Goal: Information Seeking & Learning: Learn about a topic

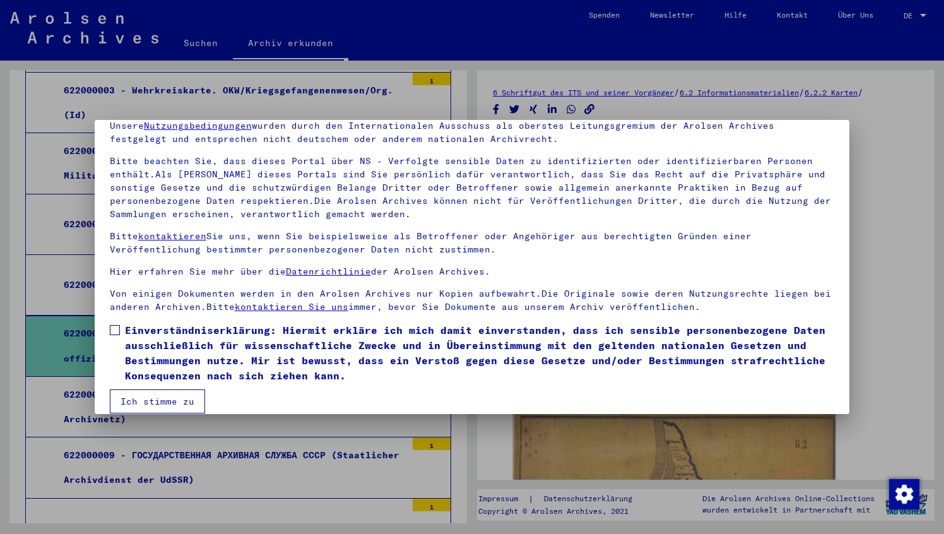
scroll to position [72, 0]
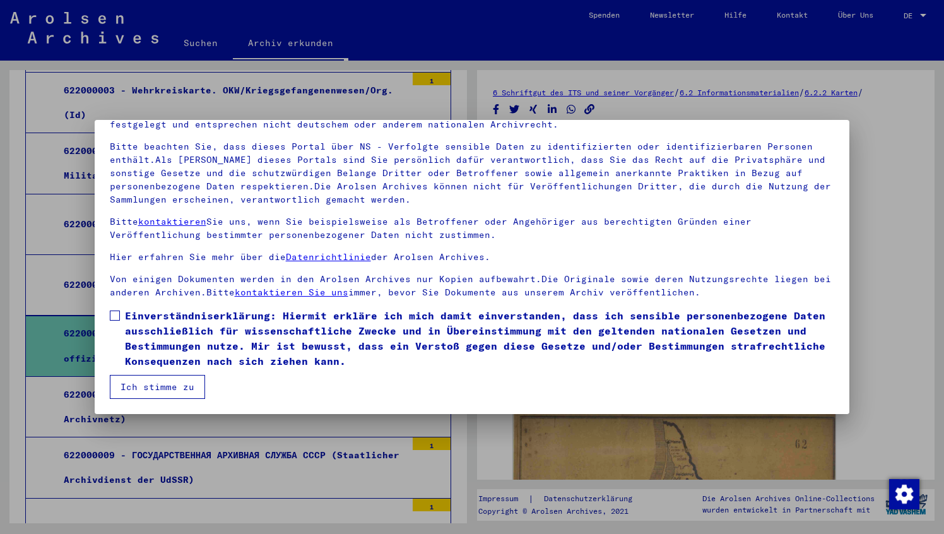
click at [113, 315] on span at bounding box center [115, 315] width 10 height 10
click at [166, 389] on button "Ich stimme zu" at bounding box center [157, 387] width 95 height 24
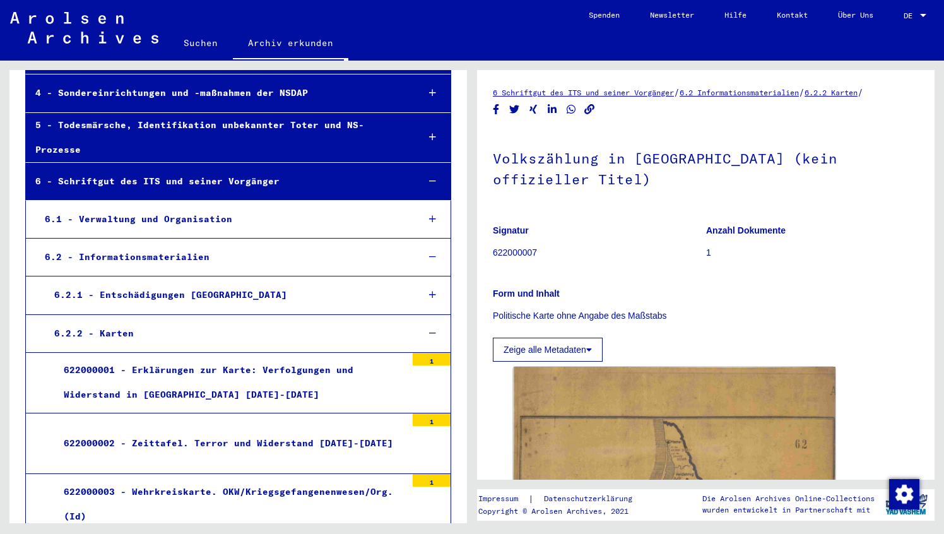
scroll to position [293, 0]
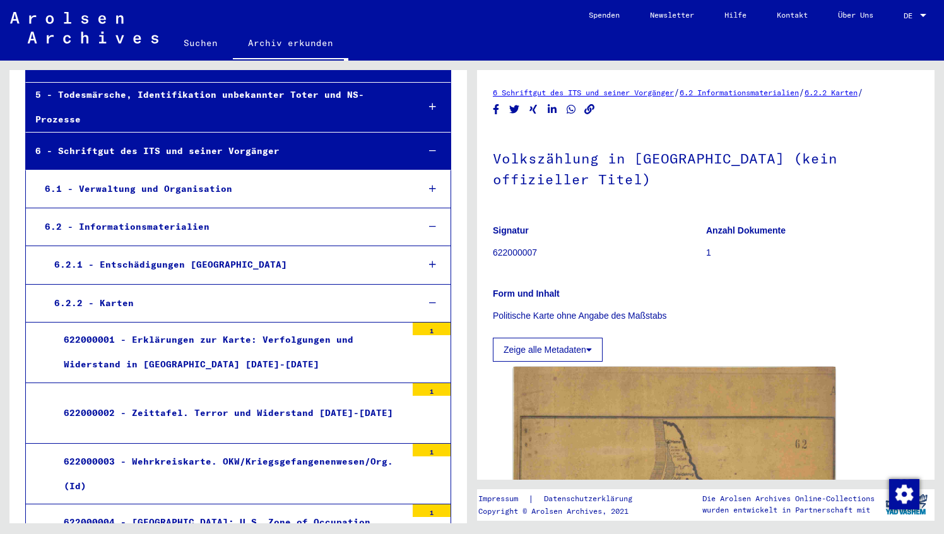
click at [428, 322] on div "1" at bounding box center [432, 328] width 38 height 13
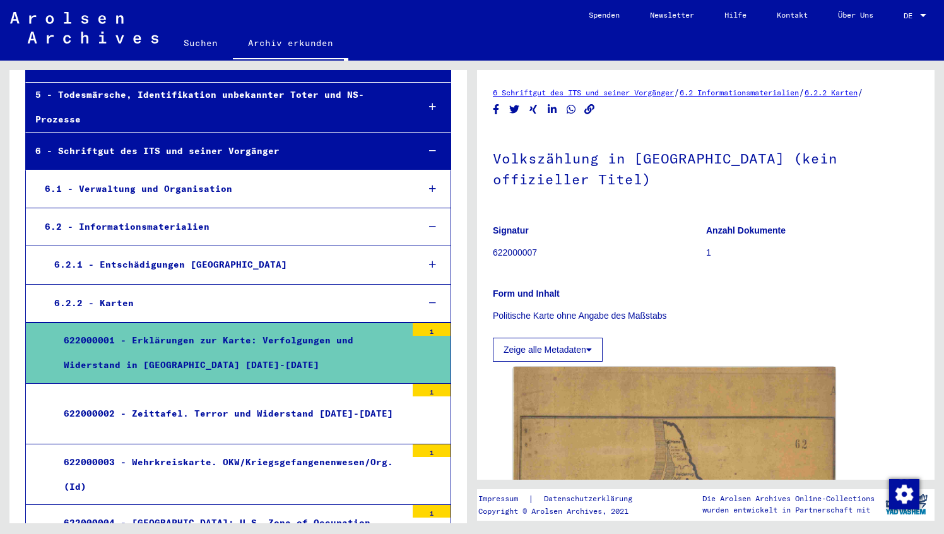
click at [314, 328] on div "622000001 - Erklärungen zur Karte: Verfolgungen und Widerstand in [GEOGRAPHIC_D…" at bounding box center [230, 352] width 352 height 49
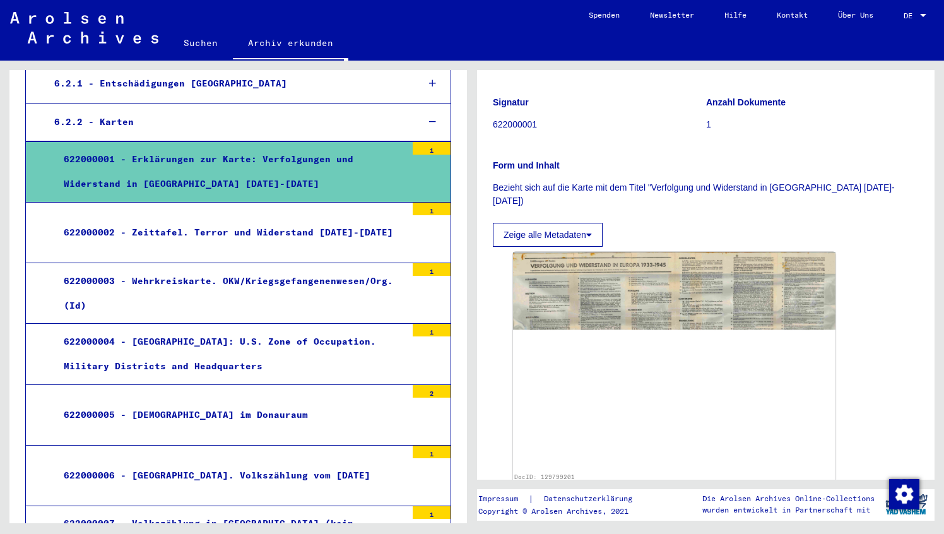
scroll to position [486, 0]
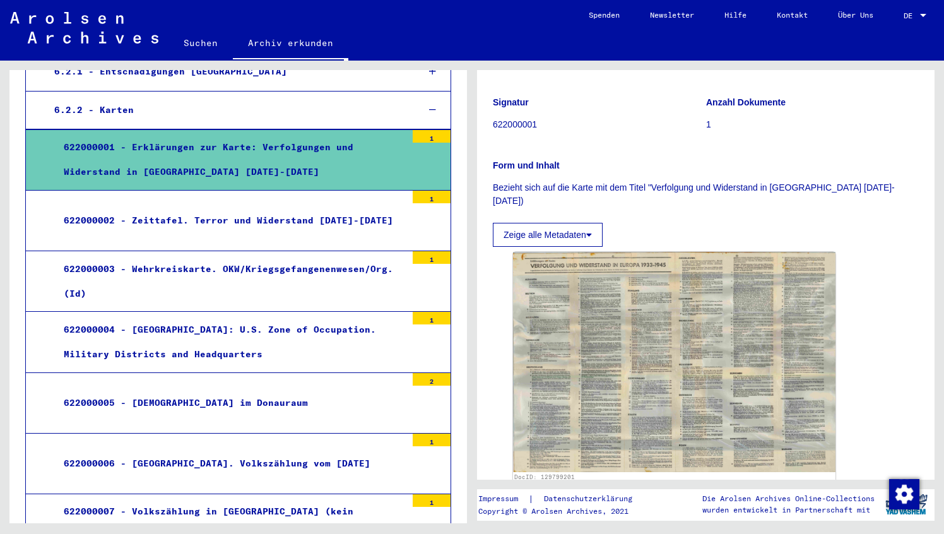
click at [320, 257] on div "622000003 - Wehrkreiskarte. OKW/Kriegsgefangenenwesen/Org. (Id)" at bounding box center [230, 281] width 352 height 49
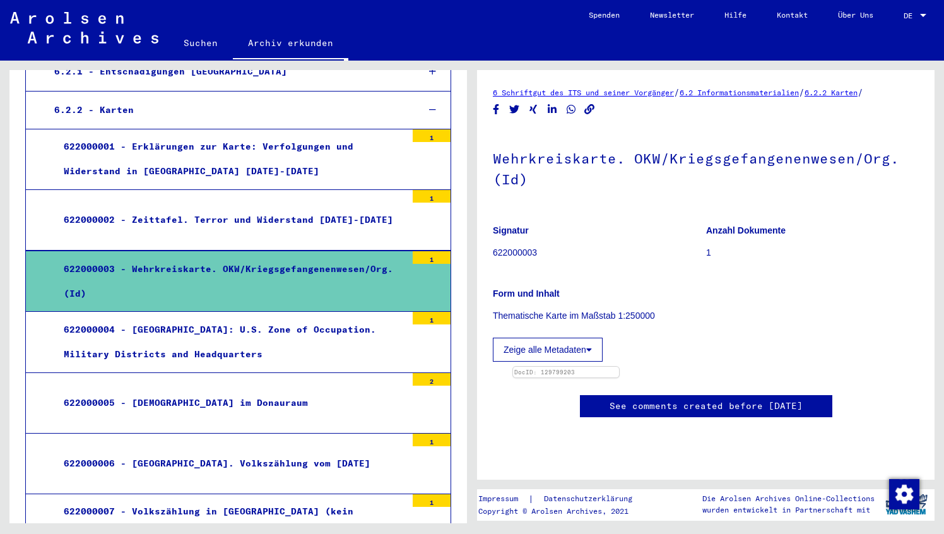
scroll to position [211, 0]
click at [330, 317] on div "622000004 - [GEOGRAPHIC_DATA]: U.S. Zone of Occupation. Military Districts and …" at bounding box center [230, 341] width 352 height 49
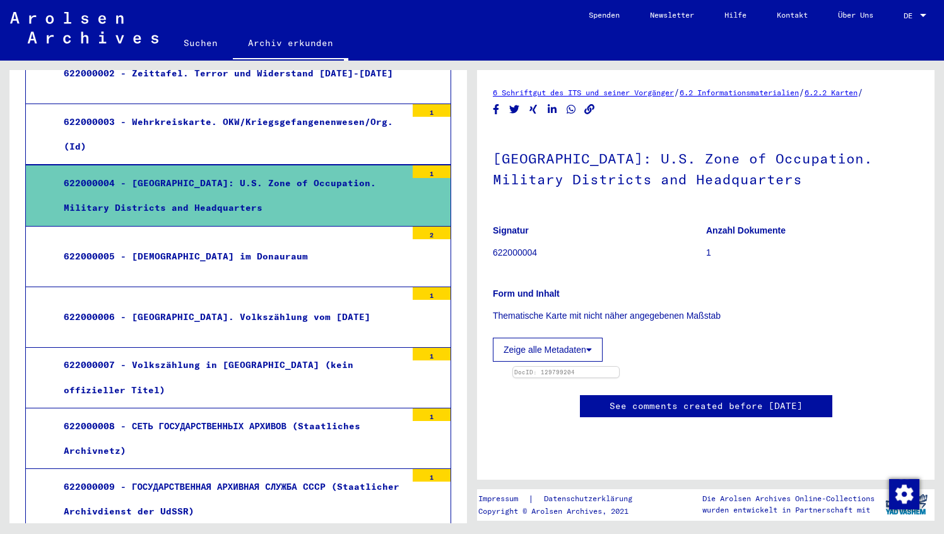
scroll to position [637, 0]
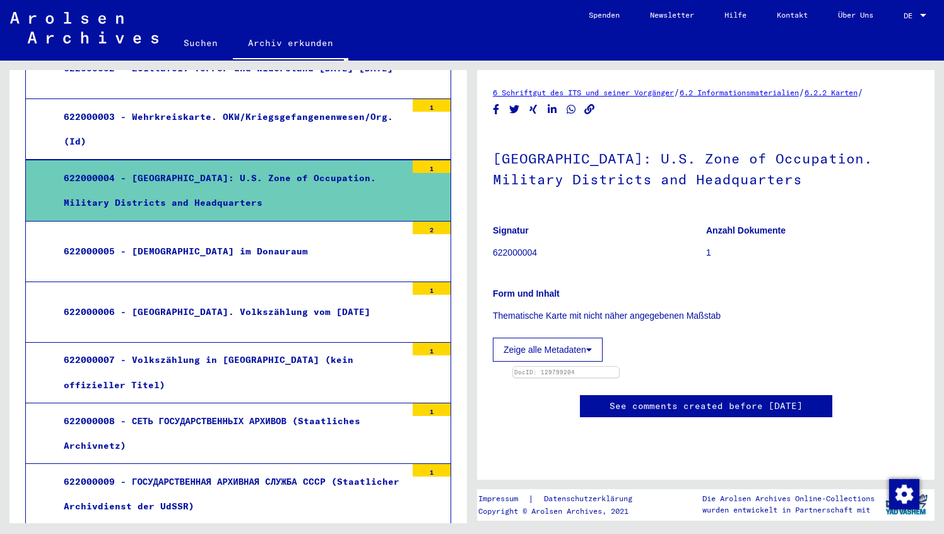
click at [353, 300] on div "622000006 - [GEOGRAPHIC_DATA]. Volkszählung vom [DATE]" at bounding box center [230, 312] width 352 height 25
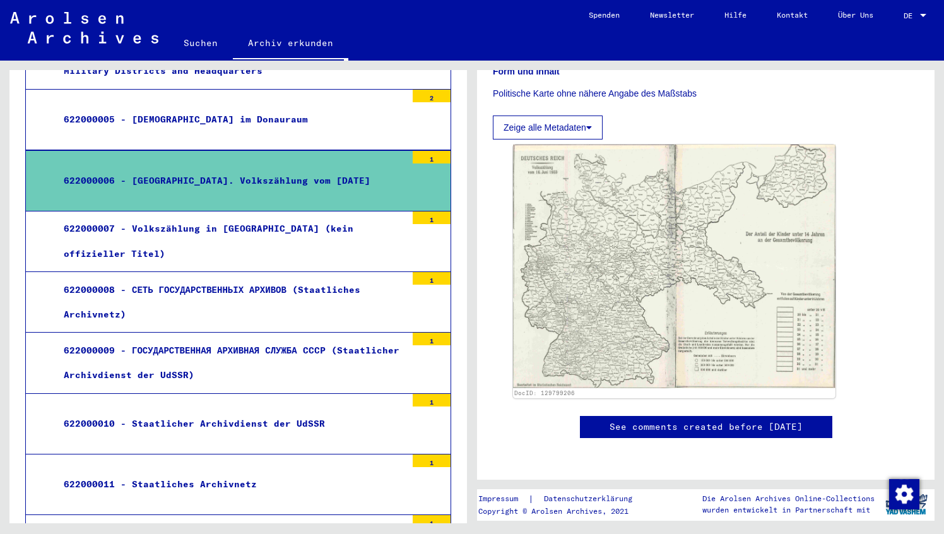
scroll to position [769, 0]
click at [312, 216] on div "622000007 - Volkszählung in [GEOGRAPHIC_DATA] (kein offizieller Titel)" at bounding box center [230, 240] width 352 height 49
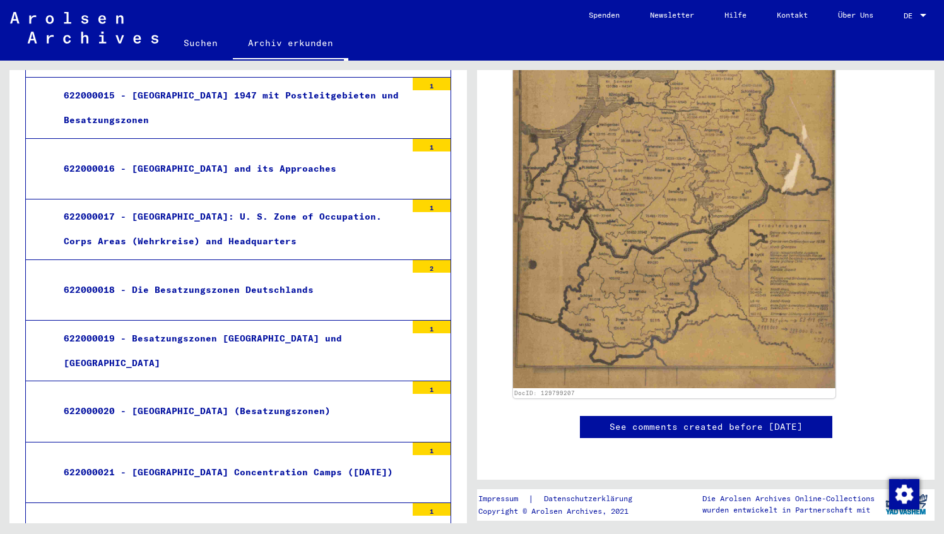
scroll to position [1390, 0]
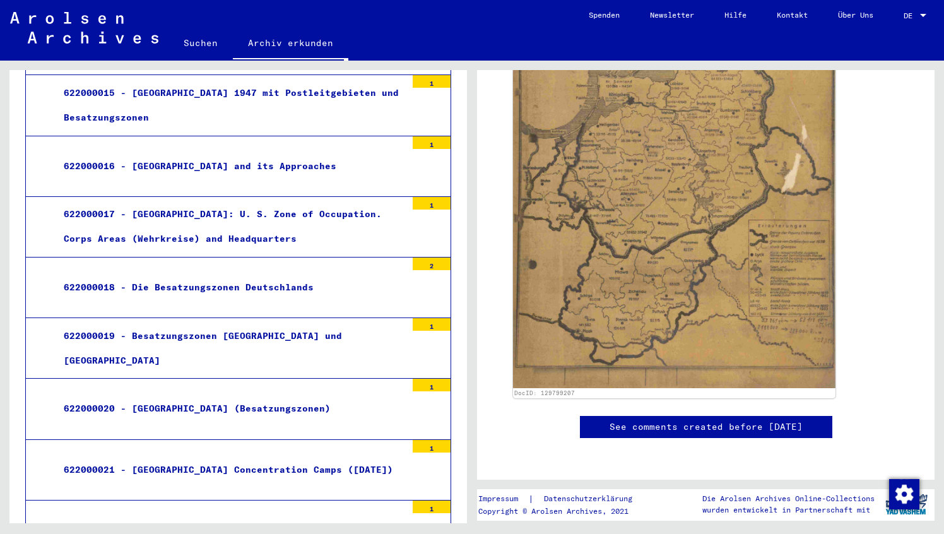
click at [333, 202] on div "622000017 - [GEOGRAPHIC_DATA]: U. S. Zone of Occupation. Corps Areas (Wehrkreis…" at bounding box center [230, 226] width 352 height 49
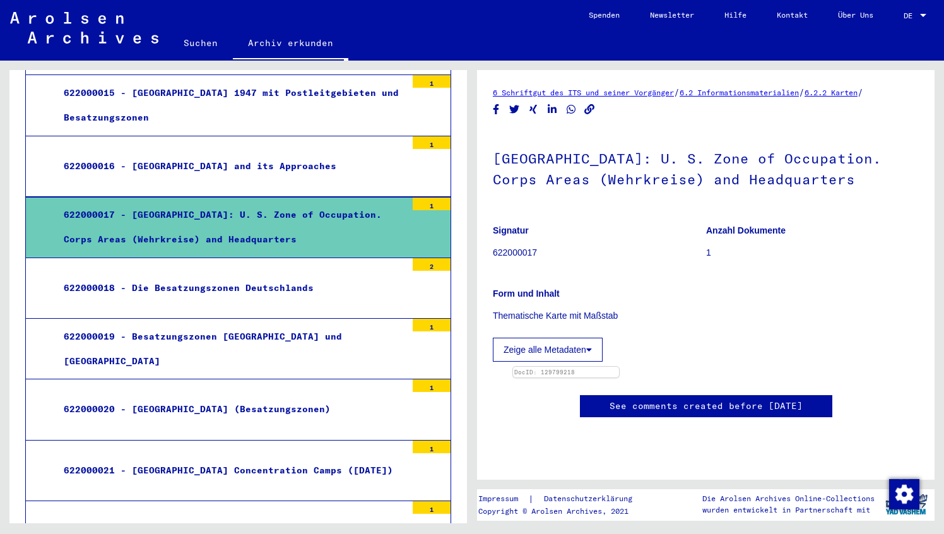
scroll to position [208, 0]
click at [309, 324] on div "622000019 - Besatzungszonen [GEOGRAPHIC_DATA] und [GEOGRAPHIC_DATA]" at bounding box center [230, 348] width 352 height 49
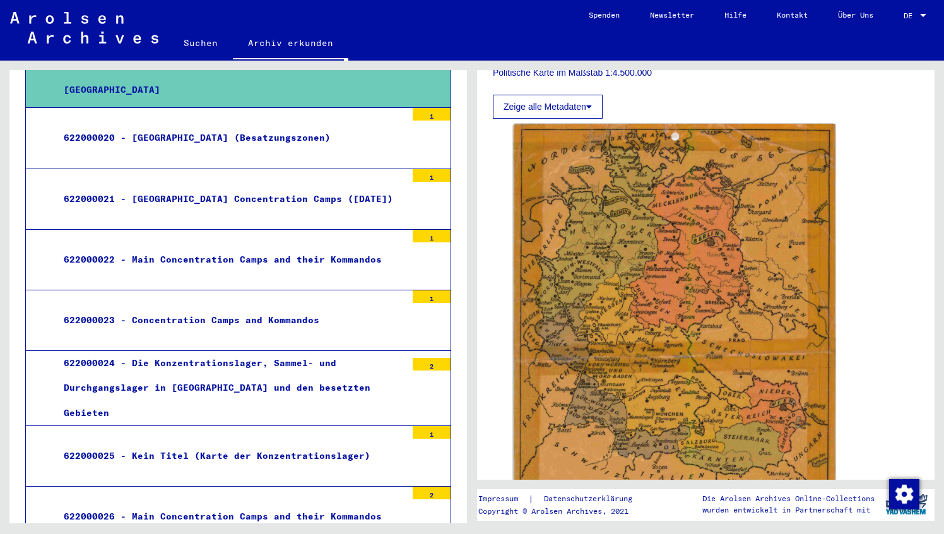
scroll to position [1672, 0]
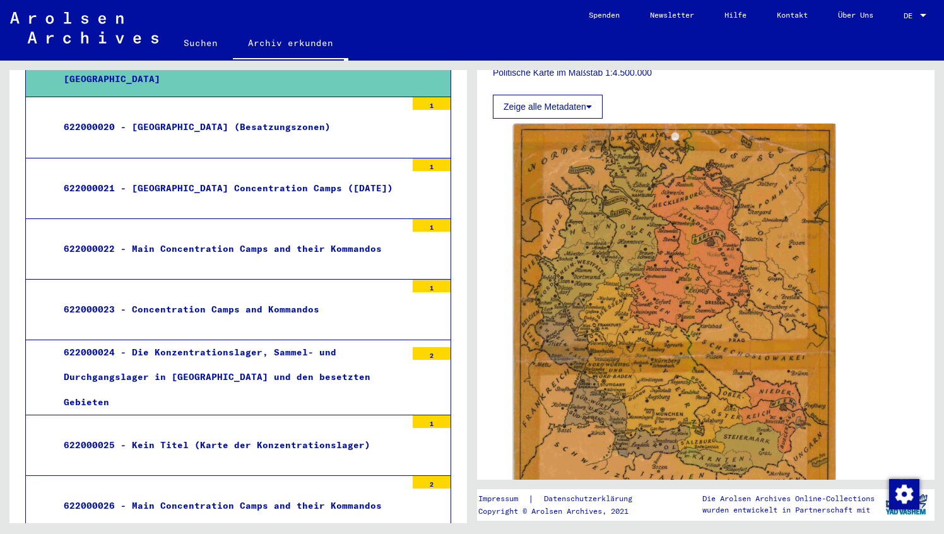
click at [242, 340] on div "622000024 - Die Konzentrationslager, Sammel- und Durchgangslager in [GEOGRAPHIC…" at bounding box center [230, 377] width 352 height 74
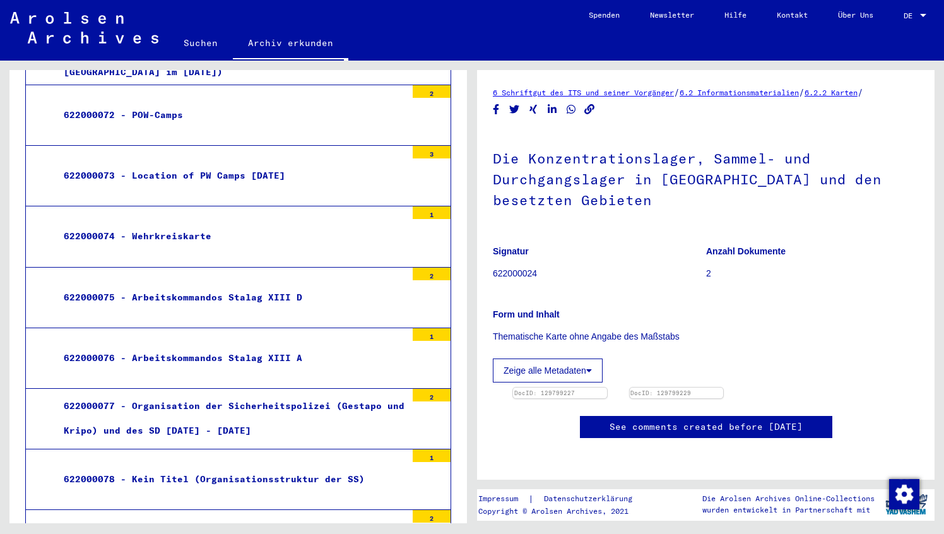
scroll to position [5079, 0]
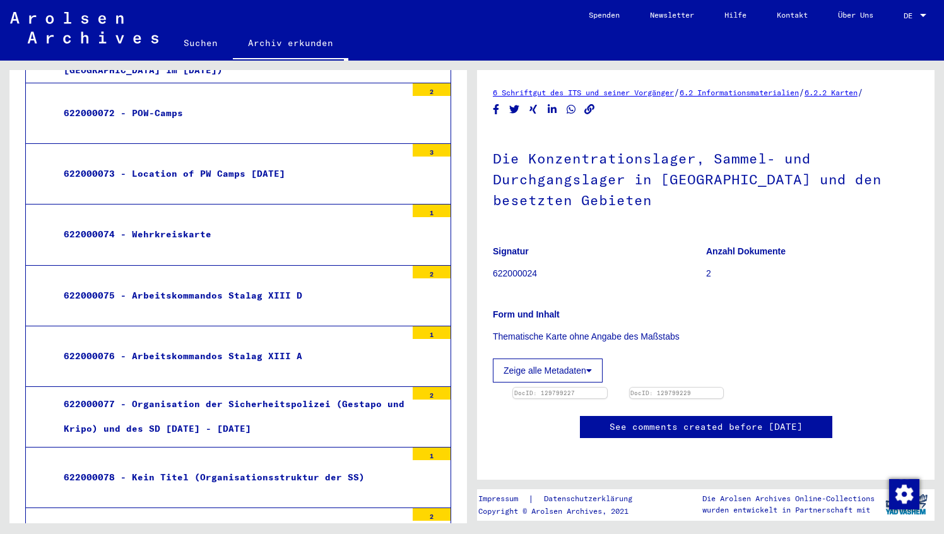
click at [235, 283] on div "622000075 - Arbeitskommandos Stalag XIII D" at bounding box center [230, 295] width 352 height 25
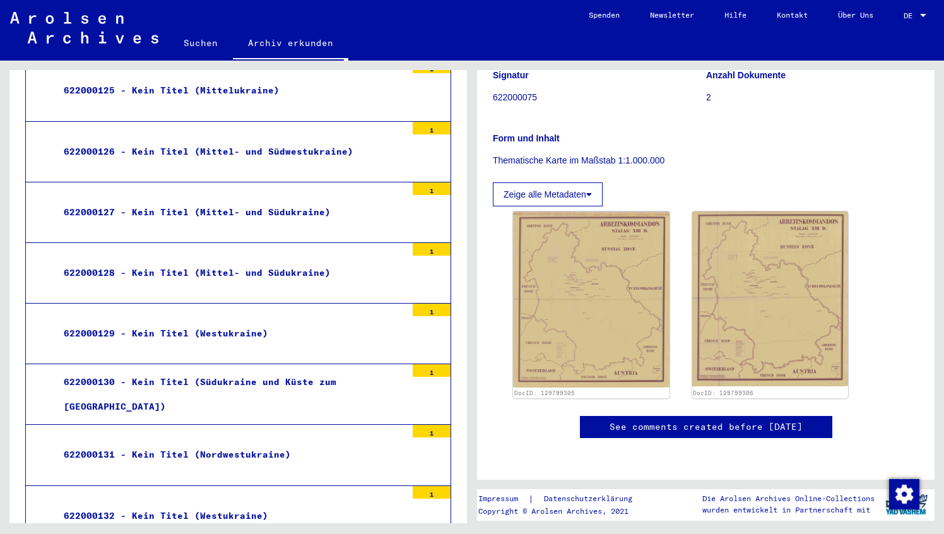
scroll to position [8544, 0]
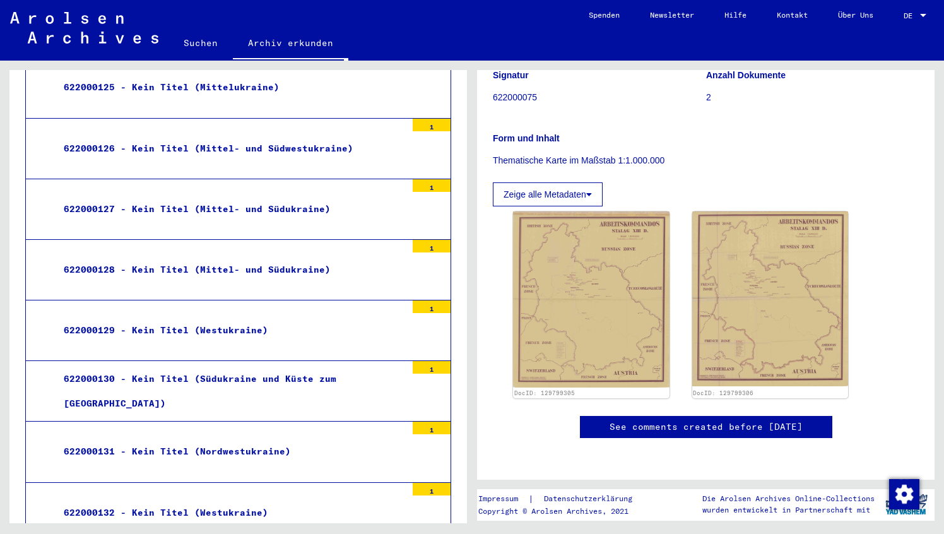
click at [261, 500] on div "622000132 - Kein Titel (Westukraine)" at bounding box center [230, 512] width 352 height 25
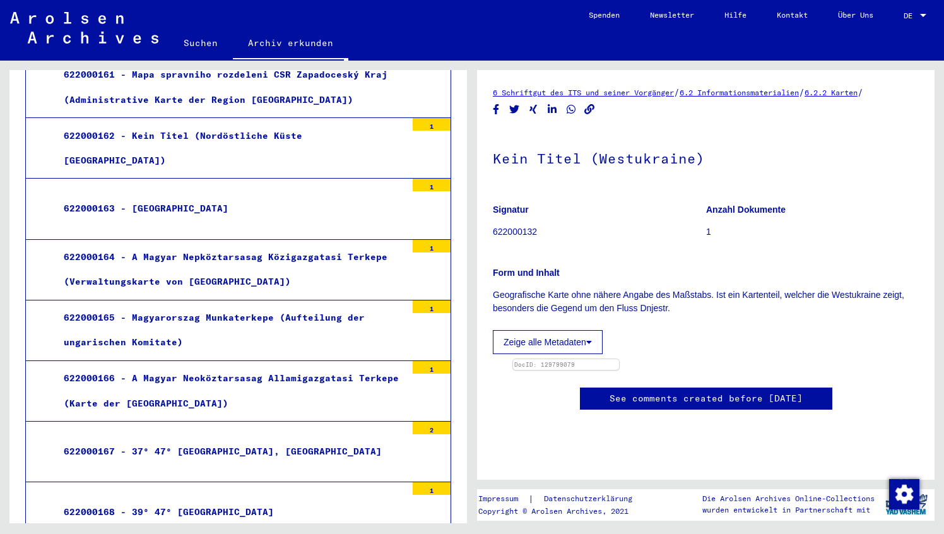
scroll to position [10784, 0]
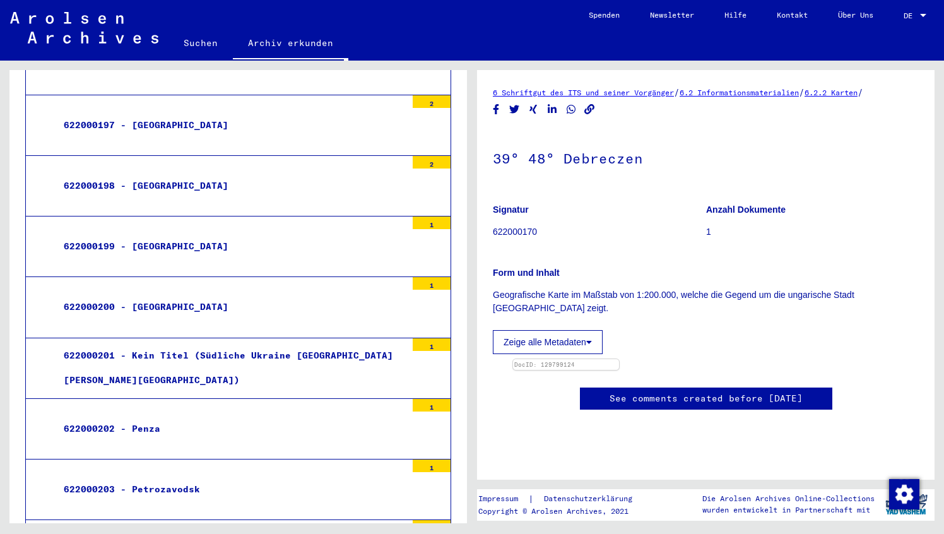
scroll to position [12887, 0]
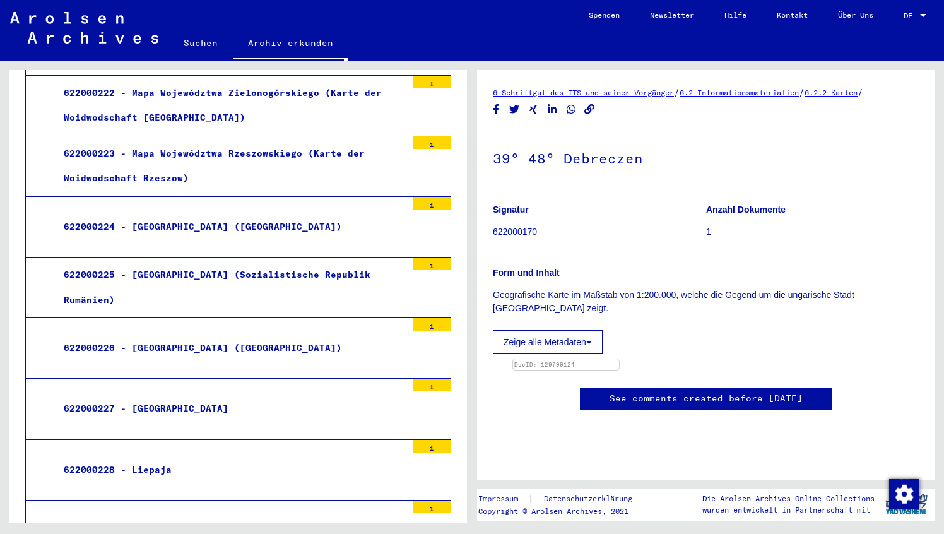
click at [251, 518] on div "622000229 - [GEOGRAPHIC_DATA] ([GEOGRAPHIC_DATA])" at bounding box center [230, 530] width 352 height 25
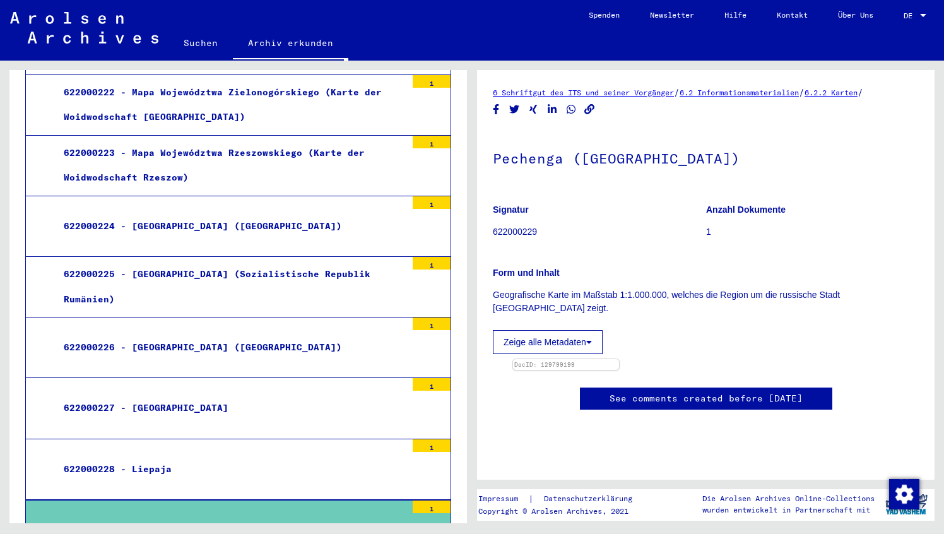
scroll to position [348, 0]
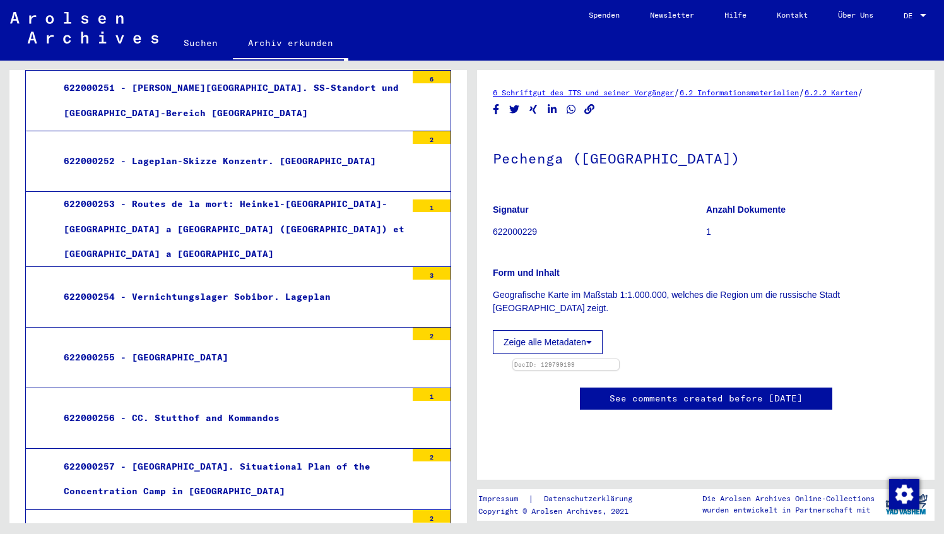
scroll to position [16185, 0]
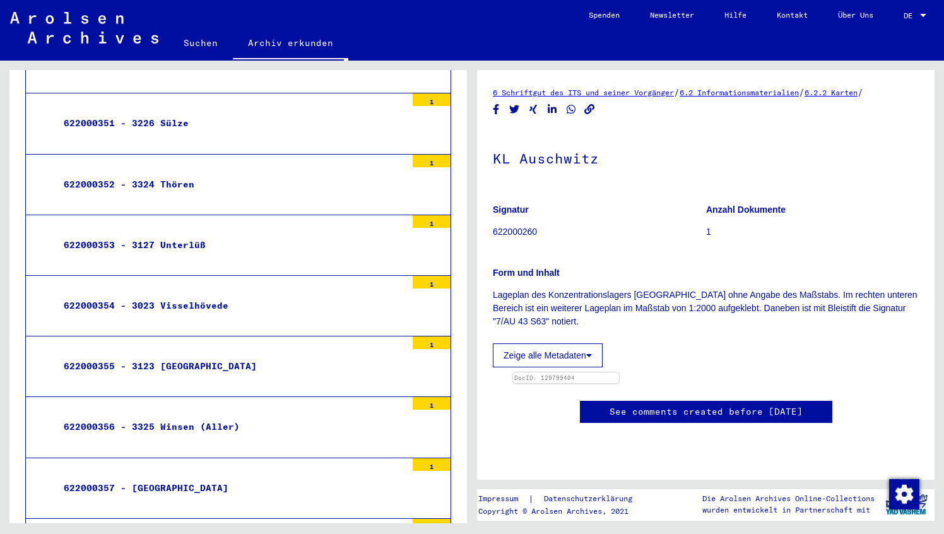
scroll to position [22403, 0]
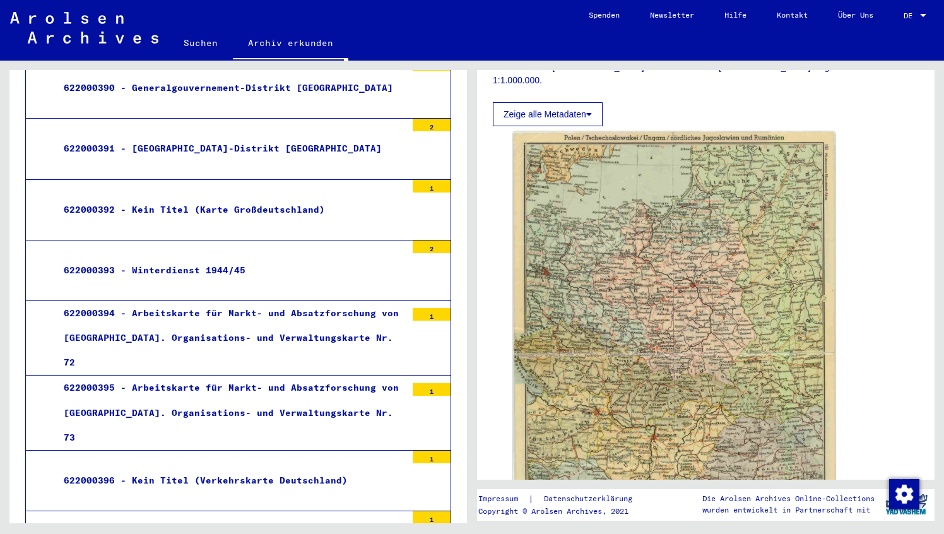
scroll to position [24821, 0]
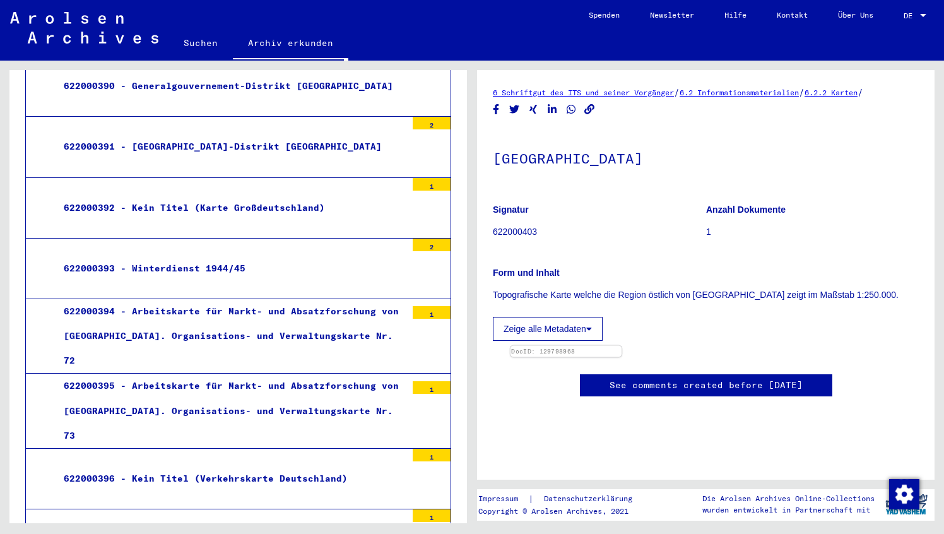
scroll to position [204, 0]
click at [622, 346] on img at bounding box center [566, 346] width 111 height 0
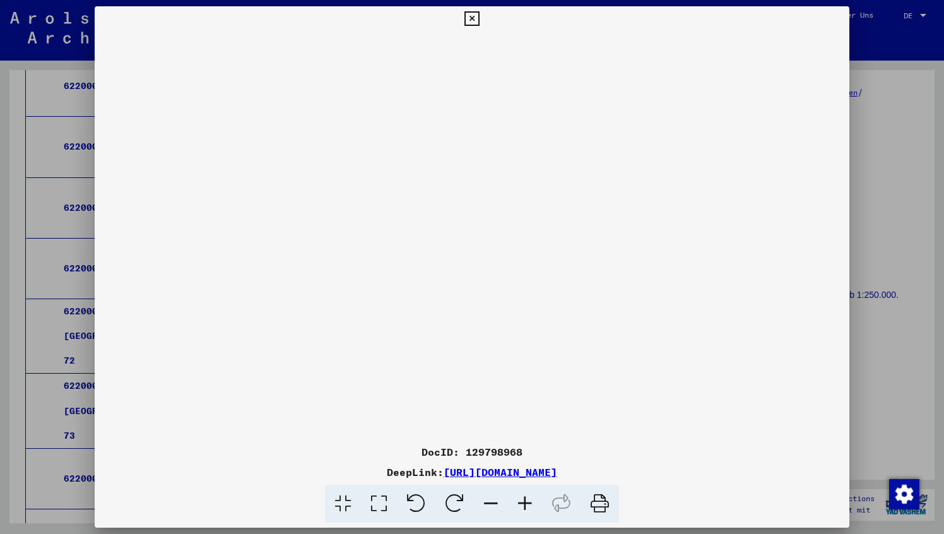
click at [469, 20] on icon at bounding box center [471, 18] width 15 height 15
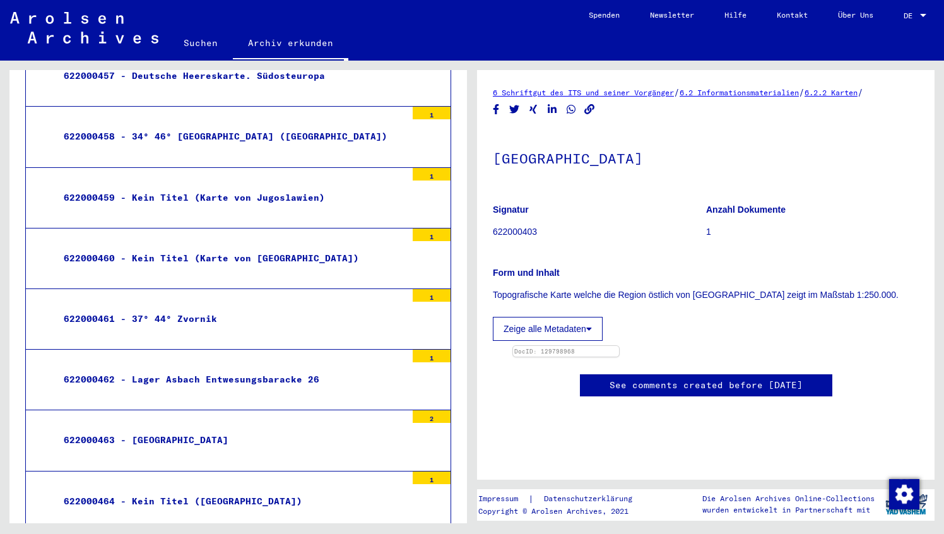
scroll to position [28956, 0]
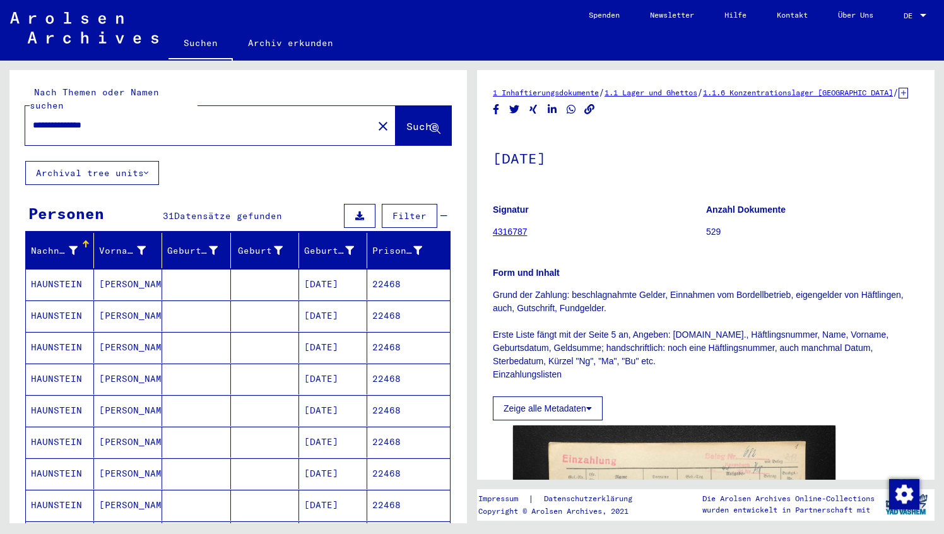
scroll to position [232, 0]
